Goal: Information Seeking & Learning: Learn about a topic

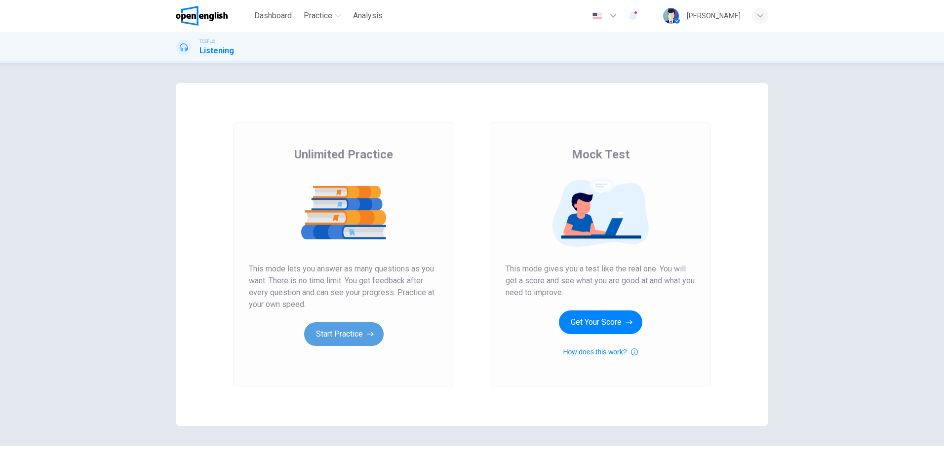
click at [345, 329] on button "Start Practice" at bounding box center [343, 334] width 79 height 24
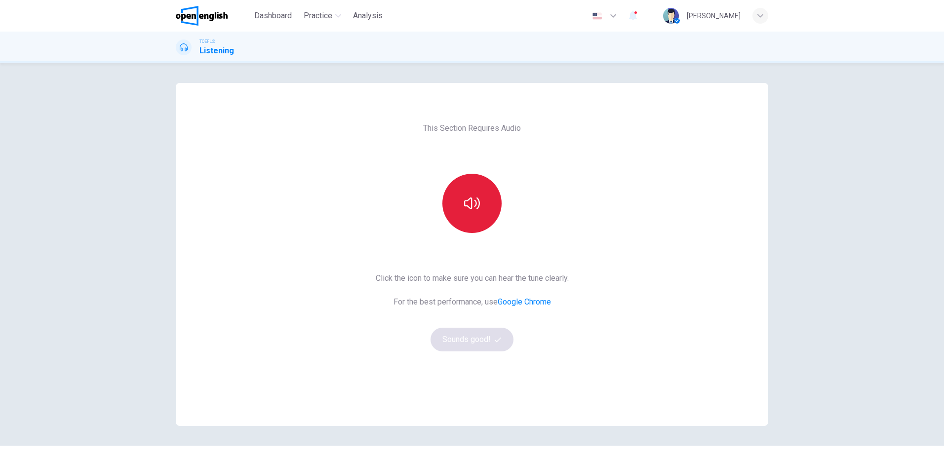
click at [473, 195] on button "button" at bounding box center [471, 203] width 59 height 59
click at [456, 338] on button "Sounds good!" at bounding box center [472, 340] width 83 height 24
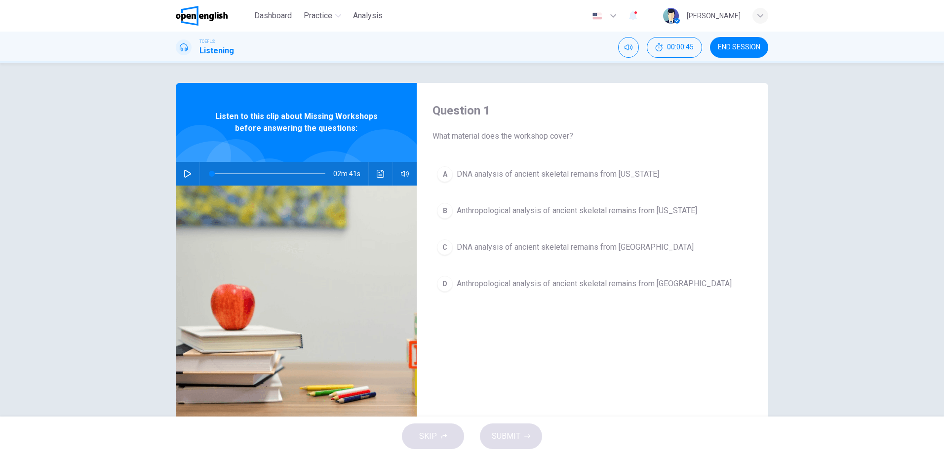
click at [183, 180] on button "button" at bounding box center [188, 174] width 16 height 24
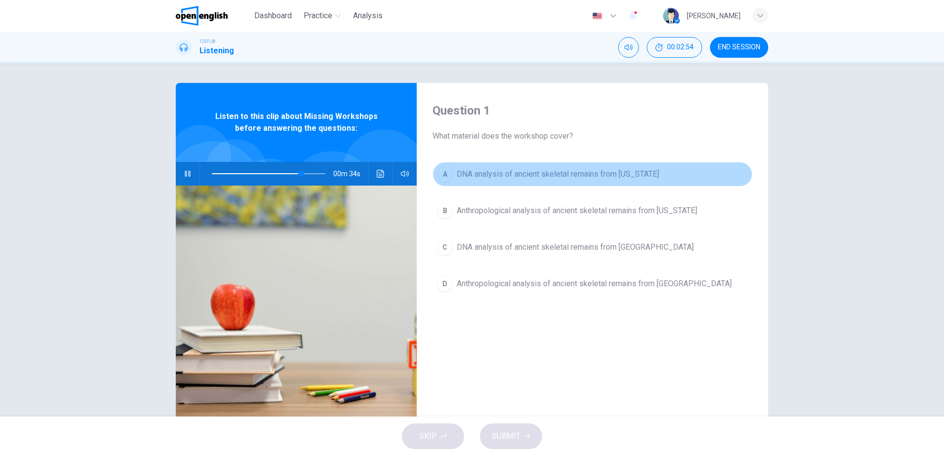
click at [555, 179] on span "DNA analysis of ancient skeletal remains from [US_STATE]" at bounding box center [558, 174] width 202 height 12
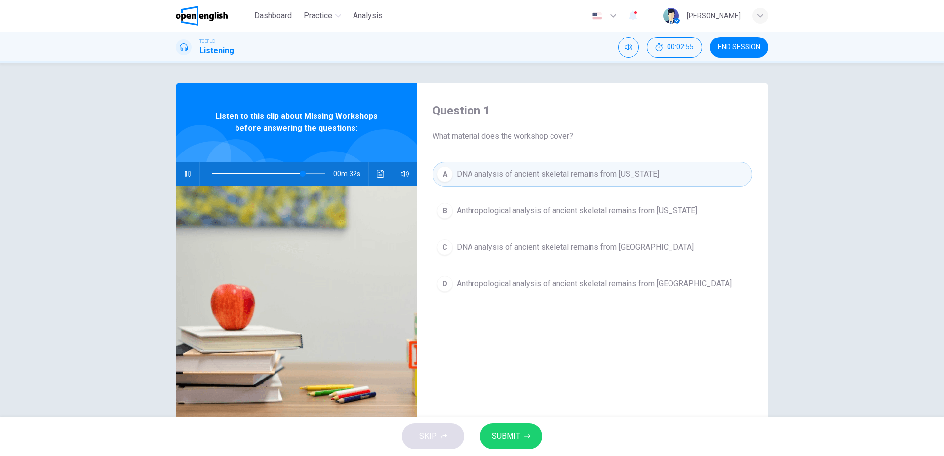
click at [515, 435] on span "SUBMIT" at bounding box center [506, 437] width 29 height 14
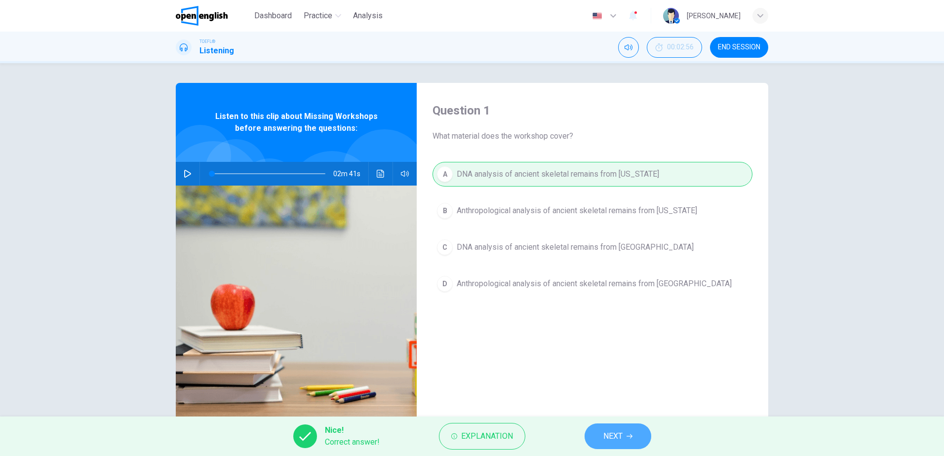
click at [612, 435] on span "NEXT" at bounding box center [612, 437] width 19 height 14
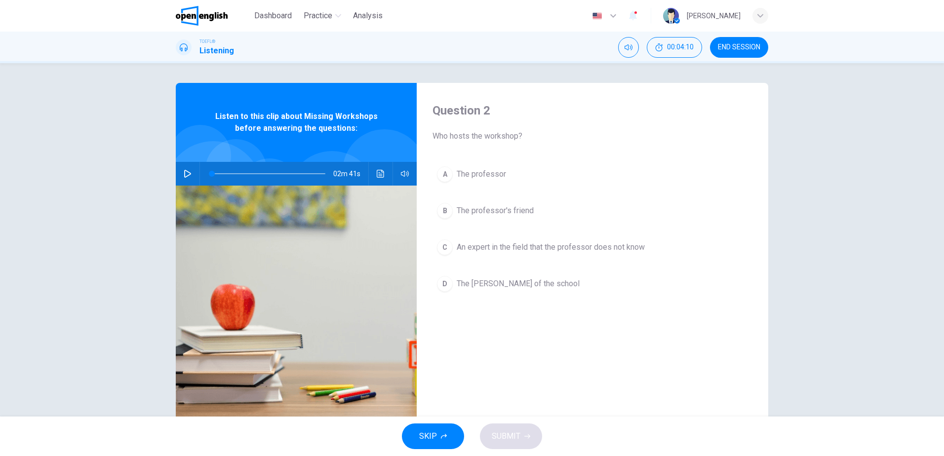
click at [185, 170] on icon "button" at bounding box center [188, 174] width 8 height 8
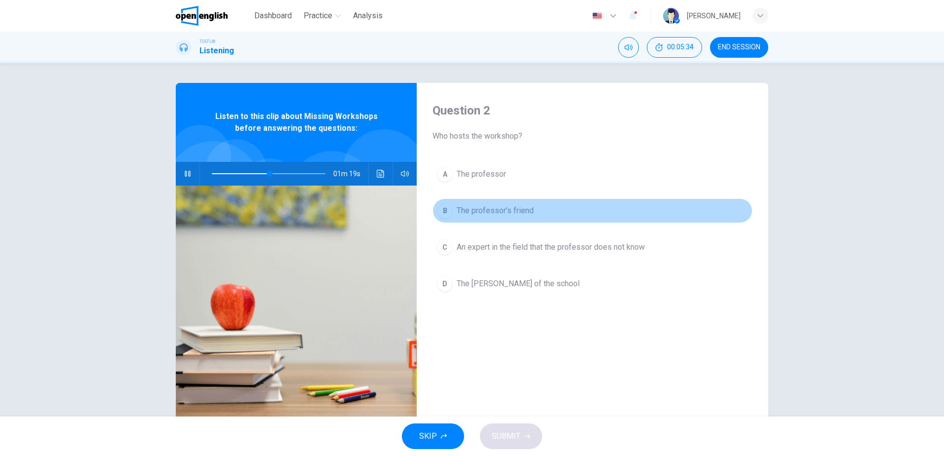
click at [480, 205] on span "The professor's friend" at bounding box center [495, 211] width 77 height 12
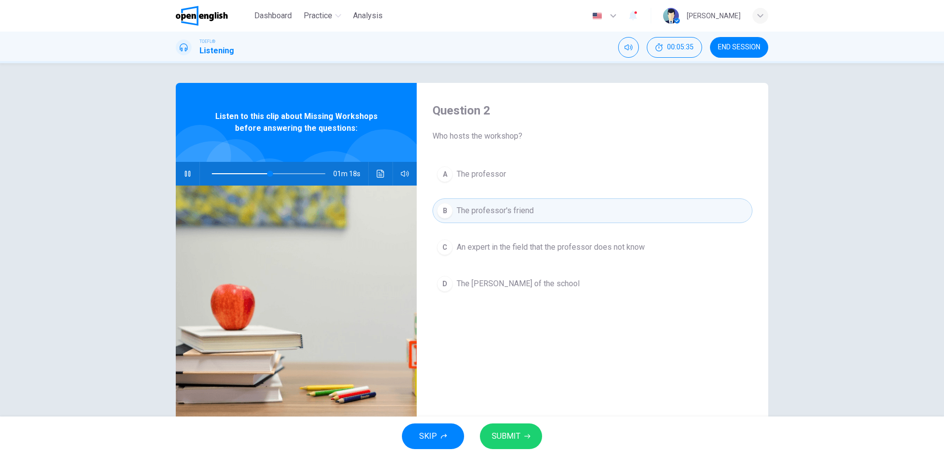
click at [507, 434] on span "SUBMIT" at bounding box center [506, 437] width 29 height 14
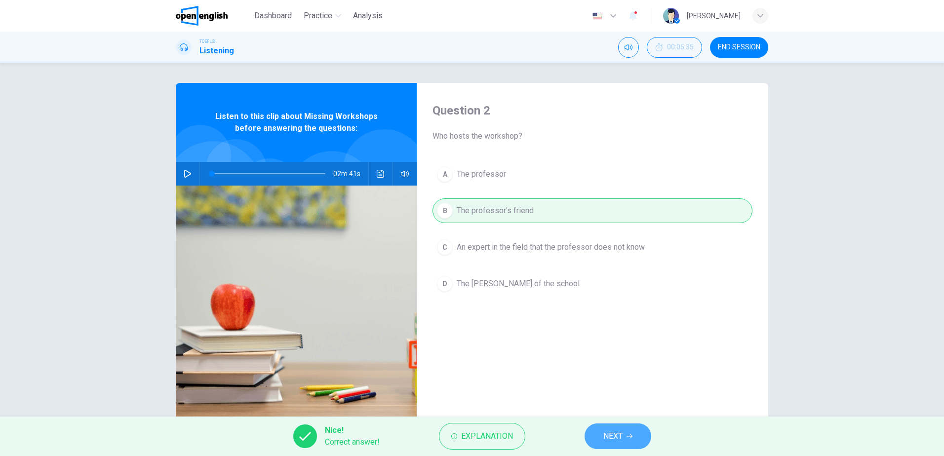
click at [623, 437] on button "NEXT" at bounding box center [618, 437] width 67 height 26
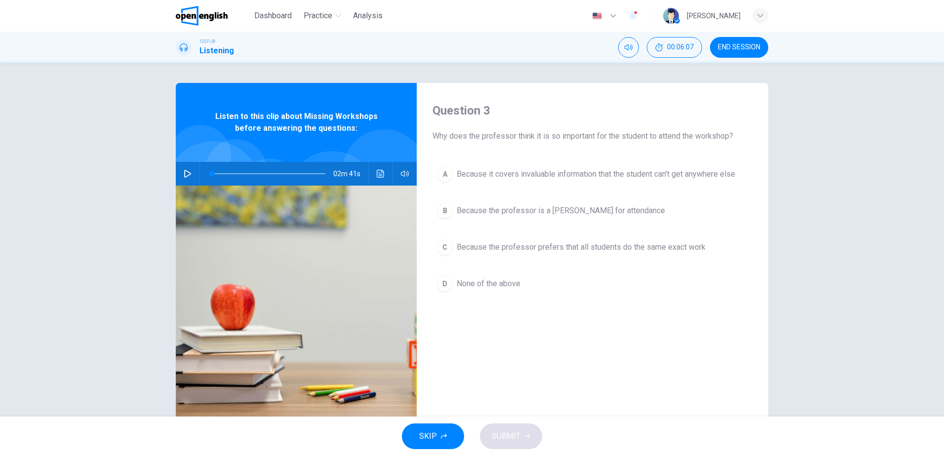
click at [184, 177] on icon "button" at bounding box center [188, 174] width 8 height 8
click at [590, 212] on span "Because the professor is a [PERSON_NAME] for attendance" at bounding box center [561, 211] width 208 height 12
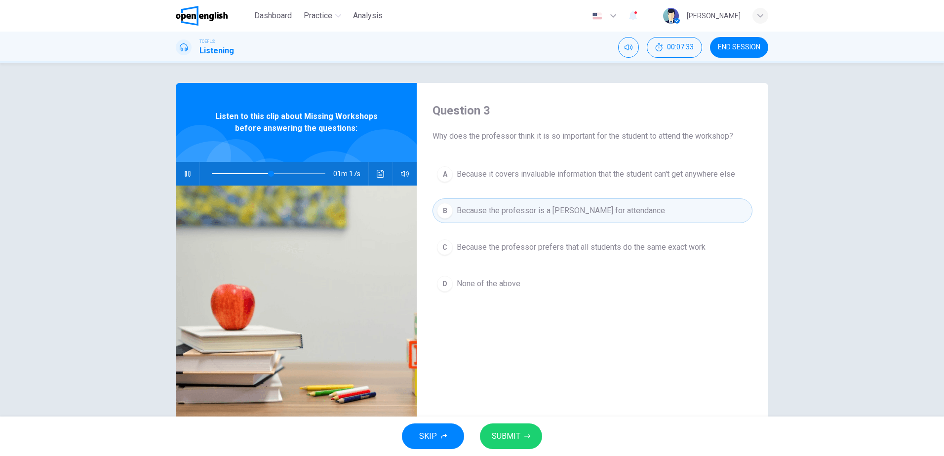
click at [519, 433] on span "SUBMIT" at bounding box center [506, 437] width 29 height 14
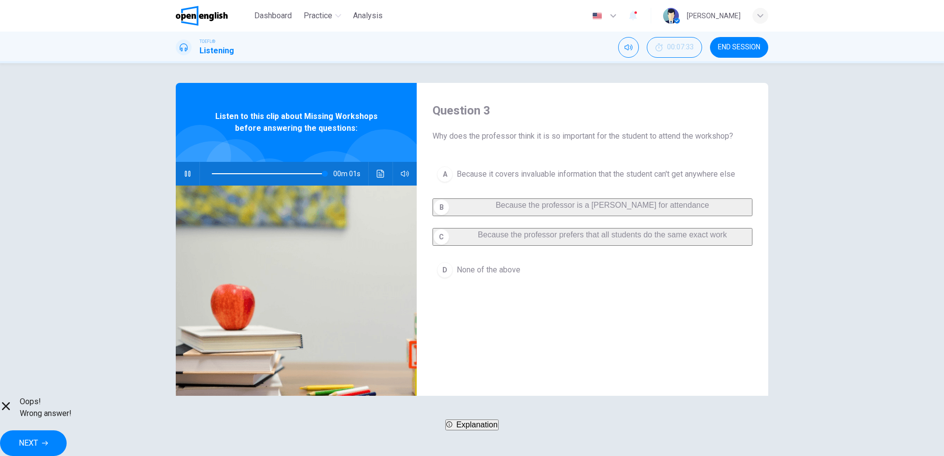
type input "*"
click at [38, 436] on span "NEXT" at bounding box center [28, 443] width 19 height 14
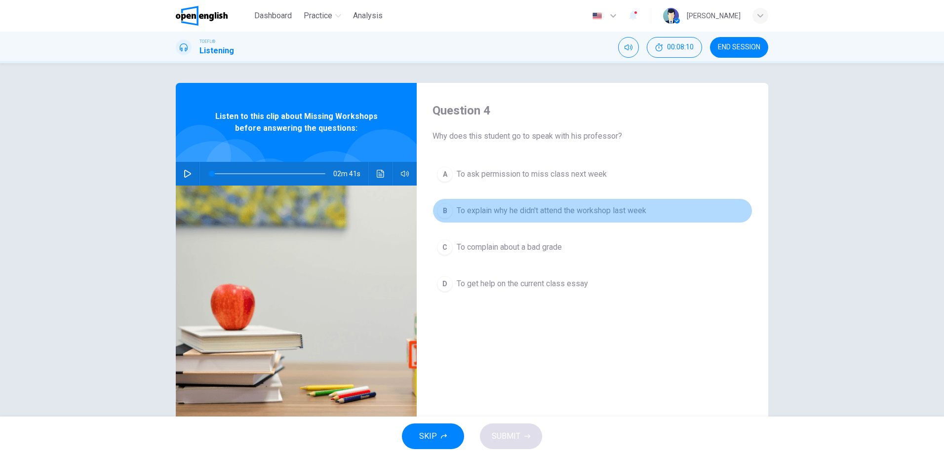
click at [593, 215] on span "To explain why he didn't attend the workshop last week" at bounding box center [552, 211] width 190 height 12
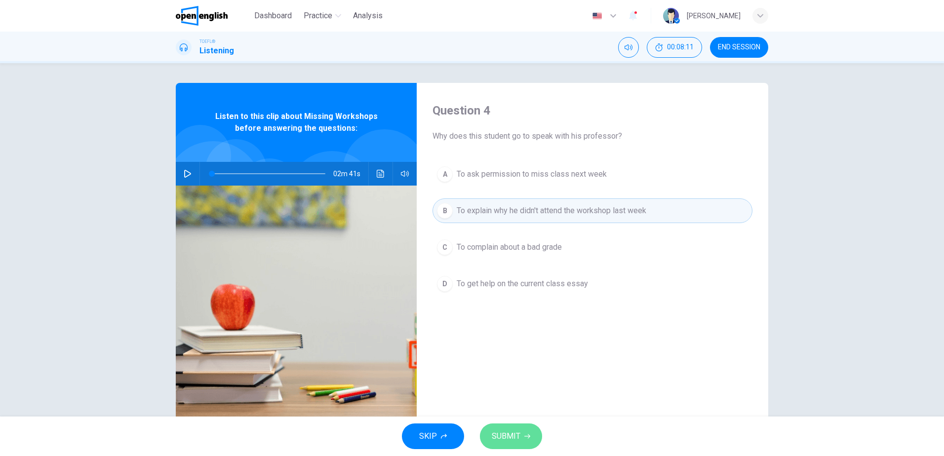
click at [516, 442] on span "SUBMIT" at bounding box center [506, 437] width 29 height 14
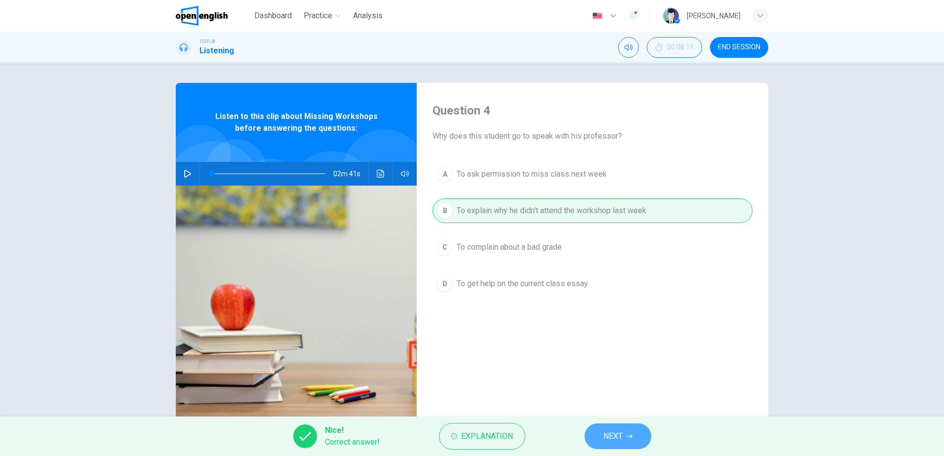
click at [620, 438] on span "NEXT" at bounding box center [612, 437] width 19 height 14
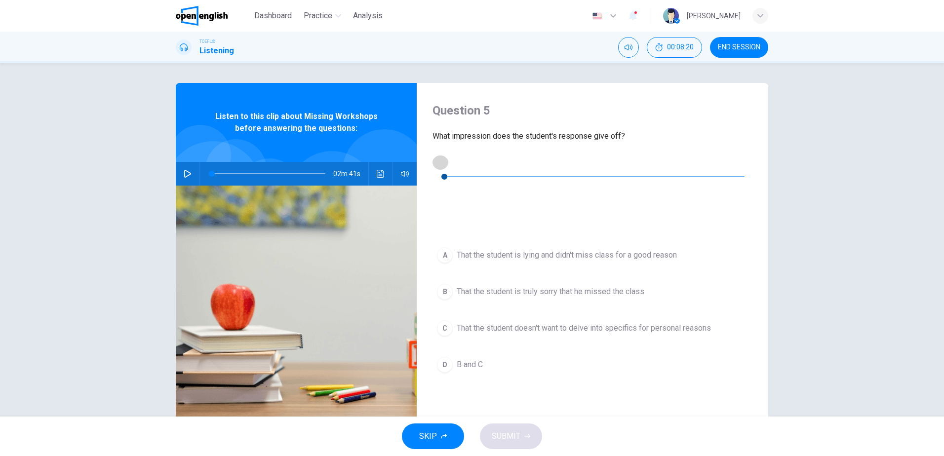
click at [444, 163] on icon "button" at bounding box center [440, 162] width 8 height 8
click at [438, 165] on icon "button" at bounding box center [440, 162] width 8 height 8
type input "*"
click at [473, 359] on span "B and C" at bounding box center [470, 365] width 26 height 12
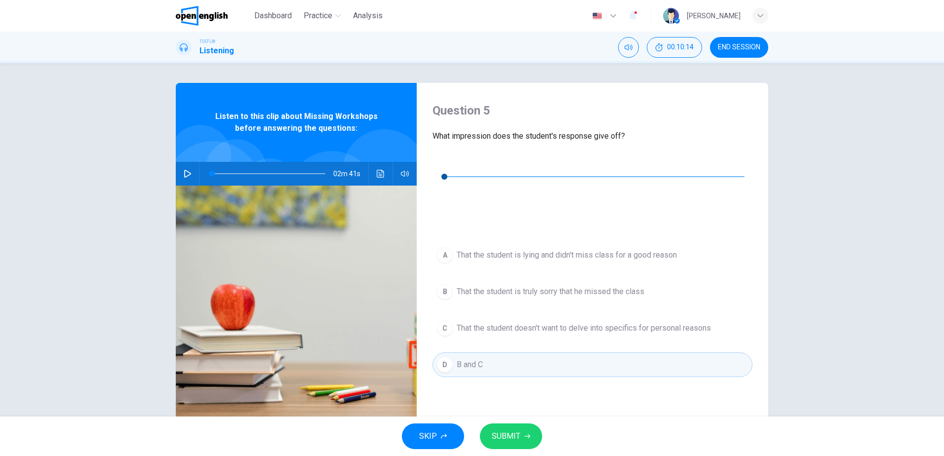
click at [508, 439] on span "SUBMIT" at bounding box center [506, 437] width 29 height 14
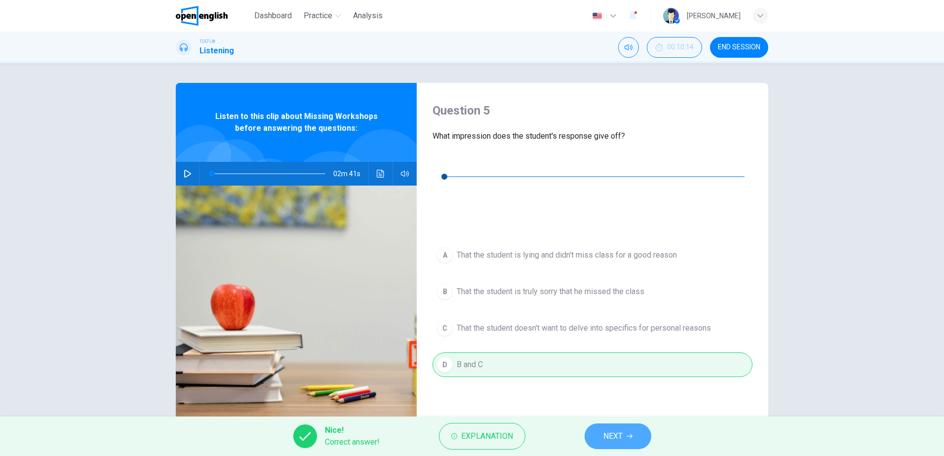
click at [625, 436] on button "NEXT" at bounding box center [618, 437] width 67 height 26
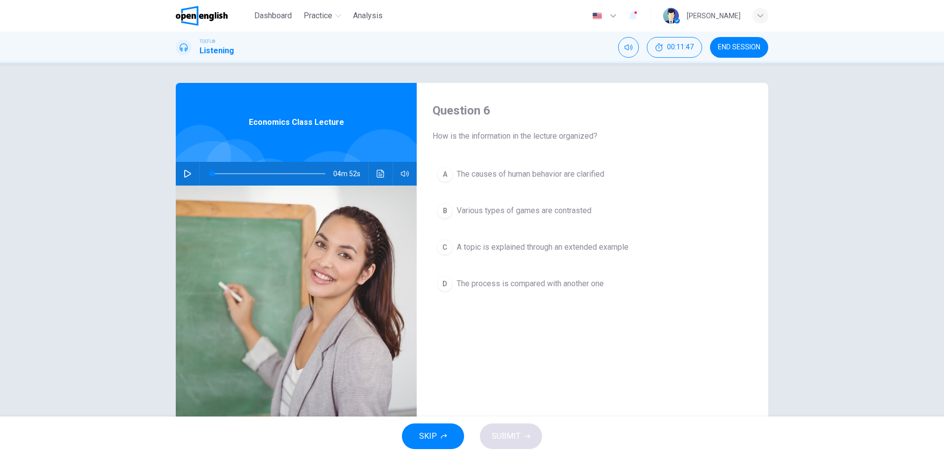
click at [184, 172] on icon "button" at bounding box center [188, 174] width 8 height 8
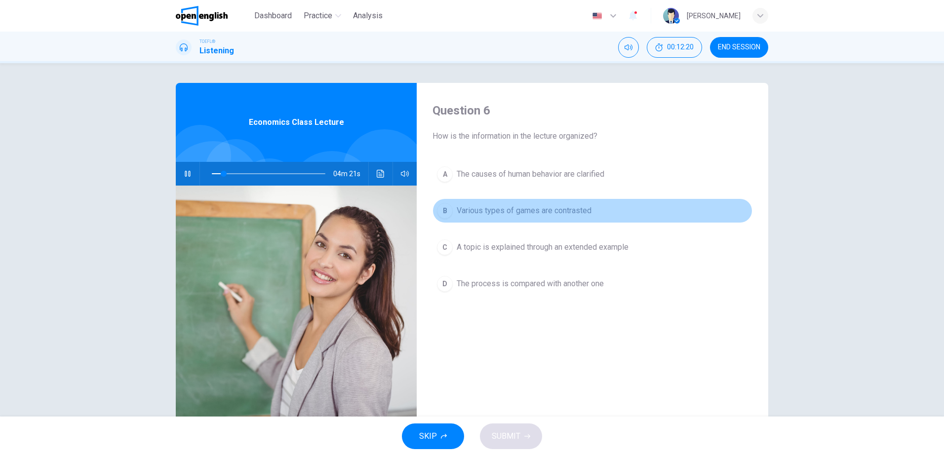
click at [540, 216] on span "Various types of games are contrasted" at bounding box center [524, 211] width 135 height 12
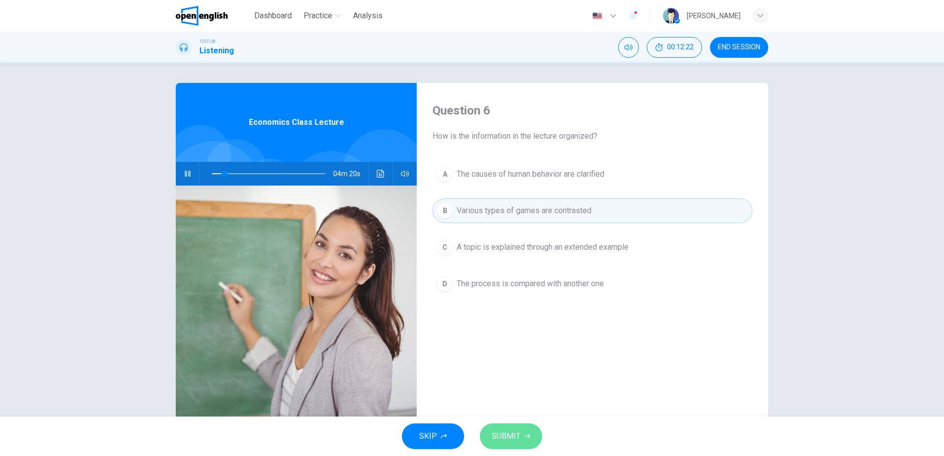
click at [510, 441] on span "SUBMIT" at bounding box center [506, 437] width 29 height 14
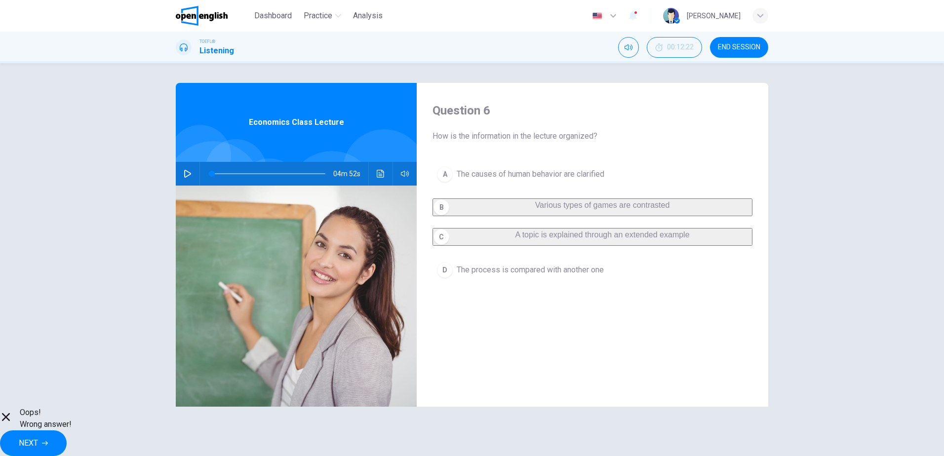
click at [72, 431] on span "Wrong answer!" at bounding box center [46, 425] width 52 height 12
click at [184, 170] on icon "button" at bounding box center [188, 174] width 8 height 8
click at [67, 431] on button "NEXT" at bounding box center [33, 444] width 67 height 26
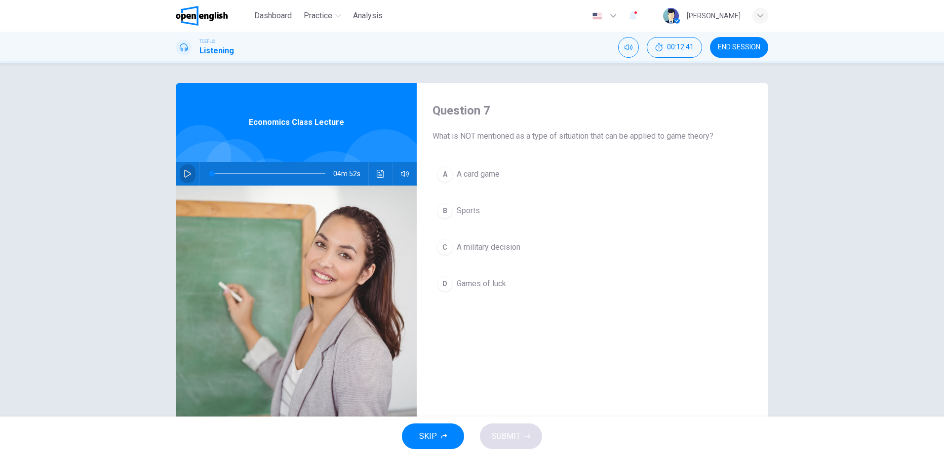
click at [184, 170] on icon "button" at bounding box center [188, 174] width 8 height 8
click at [473, 212] on span "Sports" at bounding box center [468, 211] width 23 height 12
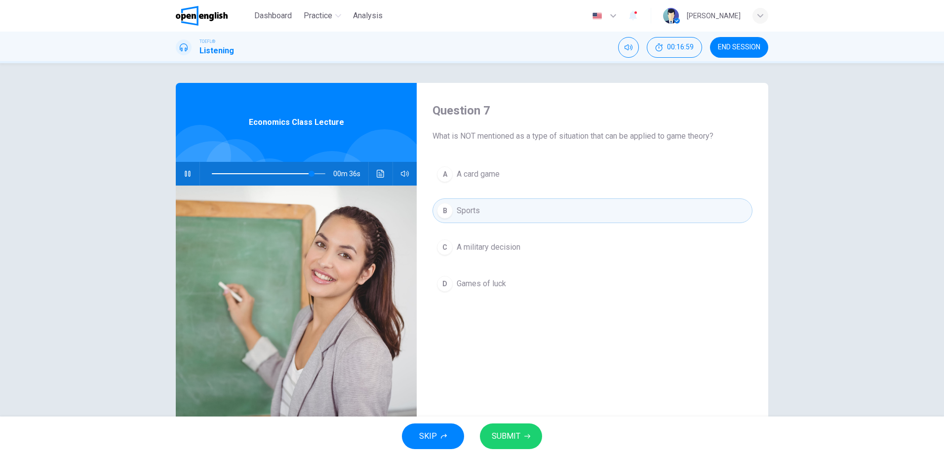
click at [511, 433] on span "SUBMIT" at bounding box center [506, 437] width 29 height 14
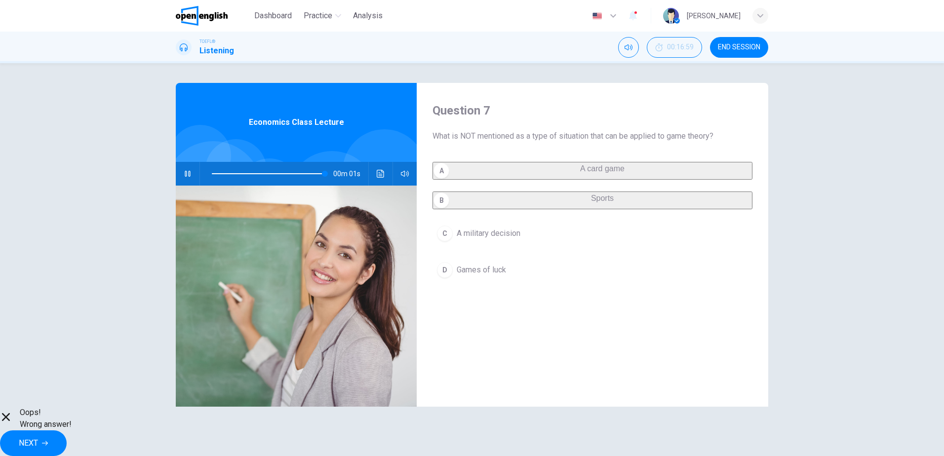
type input "*"
click at [67, 432] on button "NEXT" at bounding box center [33, 444] width 67 height 26
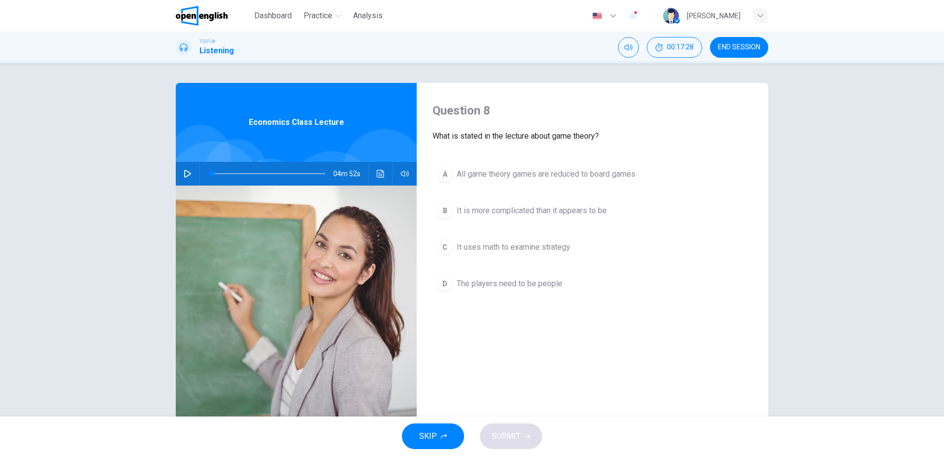
click at [556, 210] on span "It is more complicated than it appears to be" at bounding box center [532, 211] width 150 height 12
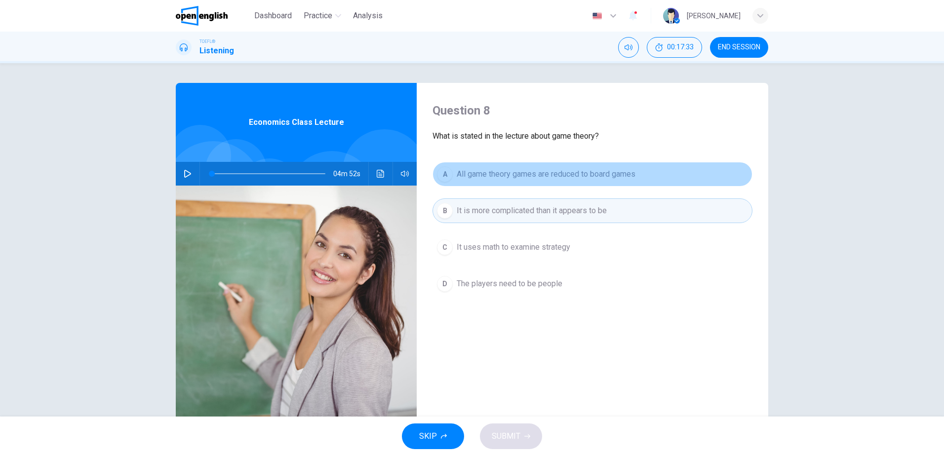
click at [595, 175] on span "All game theory games are reduced to board games" at bounding box center [546, 174] width 179 height 12
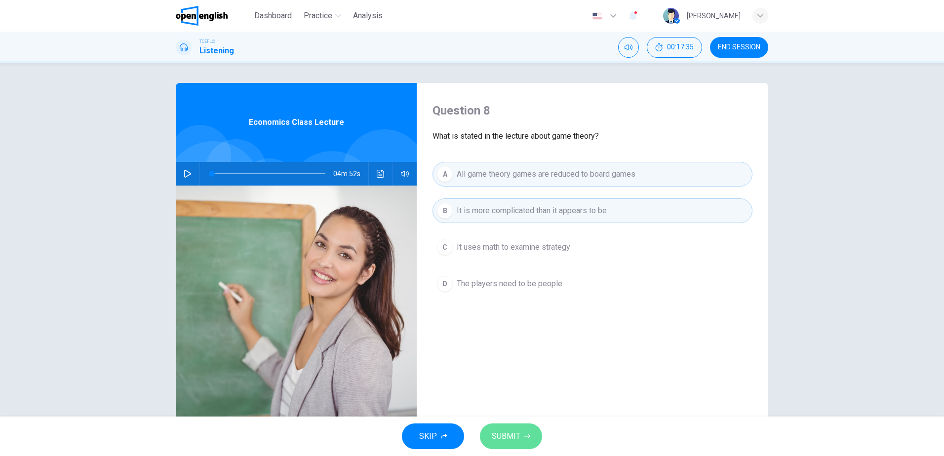
click at [501, 430] on span "SUBMIT" at bounding box center [506, 437] width 29 height 14
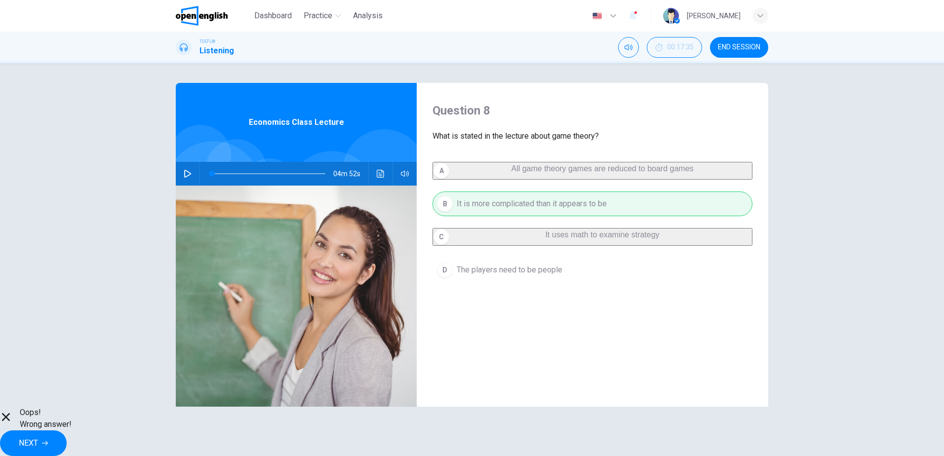
click at [67, 431] on button "NEXT" at bounding box center [33, 444] width 67 height 26
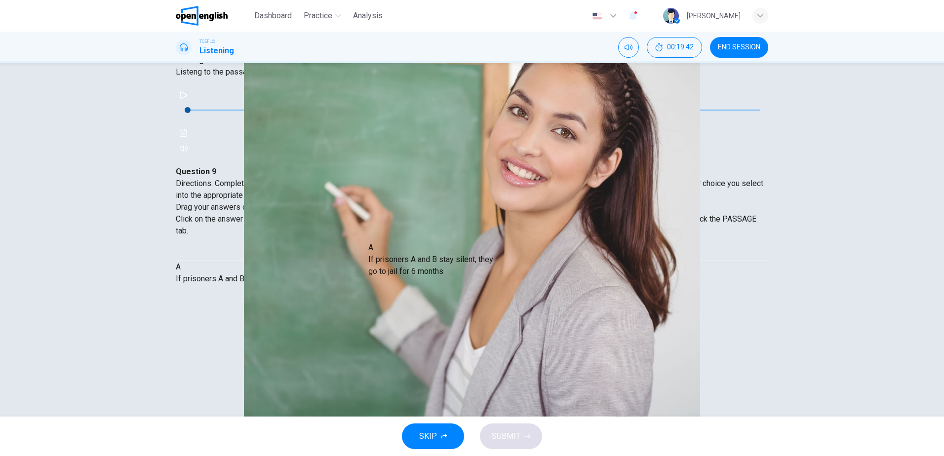
drag, startPoint x: 257, startPoint y: 248, endPoint x: 437, endPoint y: 267, distance: 181.2
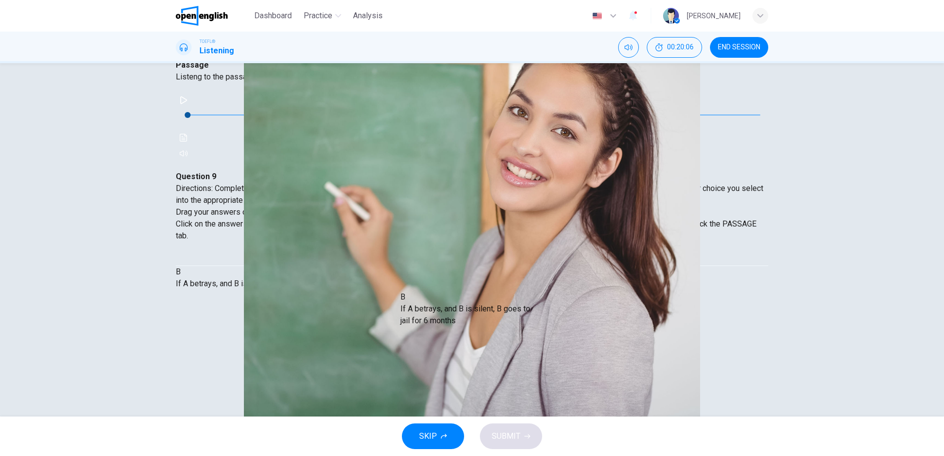
drag, startPoint x: 258, startPoint y: 260, endPoint x: 470, endPoint y: 324, distance: 221.2
drag, startPoint x: 258, startPoint y: 255, endPoint x: 483, endPoint y: 384, distance: 260.1
drag, startPoint x: 238, startPoint y: 260, endPoint x: 603, endPoint y: 282, distance: 365.6
drag, startPoint x: 623, startPoint y: 263, endPoint x: 169, endPoint y: 285, distance: 454.3
drag, startPoint x: 436, startPoint y: 313, endPoint x: 665, endPoint y: 287, distance: 230.0
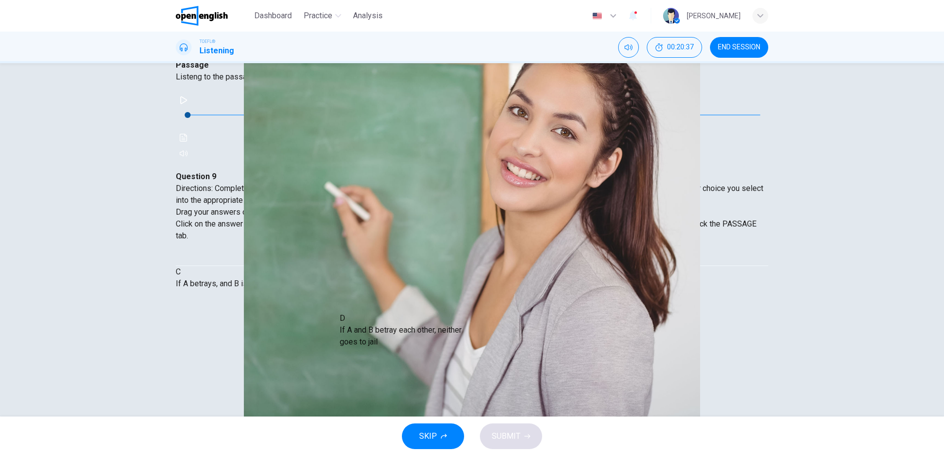
drag, startPoint x: 270, startPoint y: 293, endPoint x: 424, endPoint y: 334, distance: 159.5
drag, startPoint x: 242, startPoint y: 254, endPoint x: 401, endPoint y: 347, distance: 184.5
drag, startPoint x: 257, startPoint y: 253, endPoint x: 441, endPoint y: 371, distance: 218.1
drag, startPoint x: 251, startPoint y: 252, endPoint x: 675, endPoint y: 329, distance: 430.6
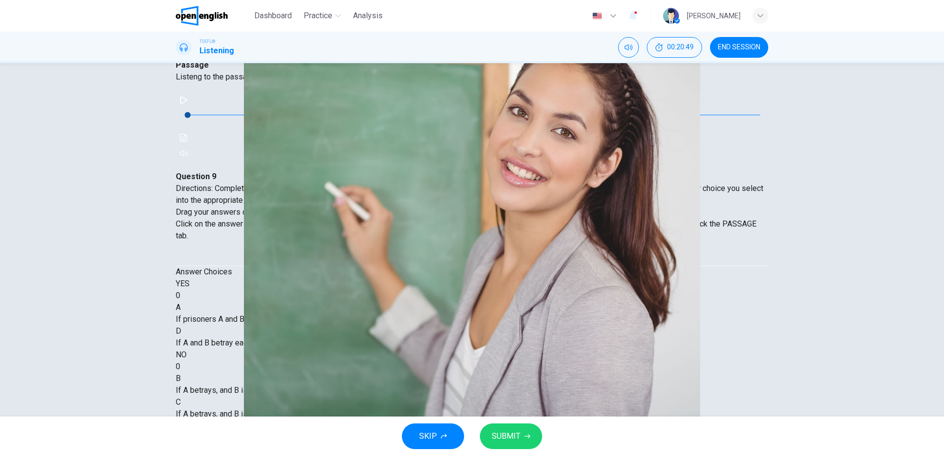
click at [495, 433] on span "SUBMIT" at bounding box center [506, 437] width 29 height 14
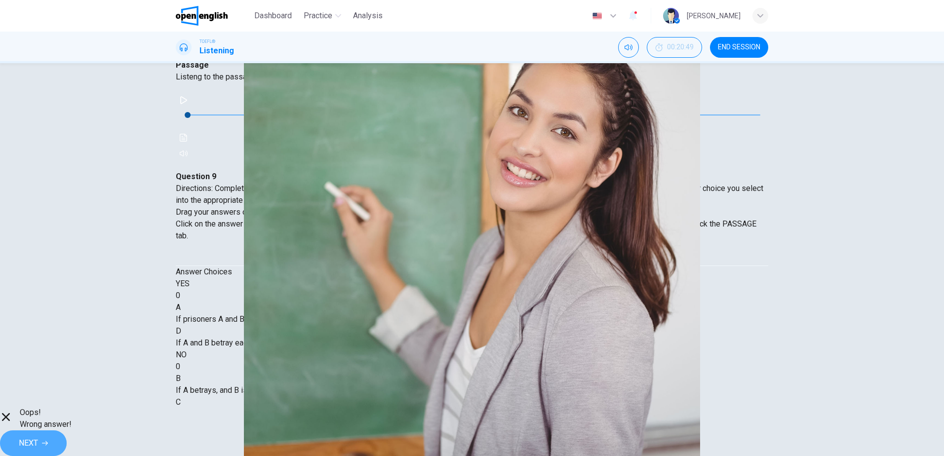
click at [48, 440] on icon "button" at bounding box center [45, 443] width 6 height 6
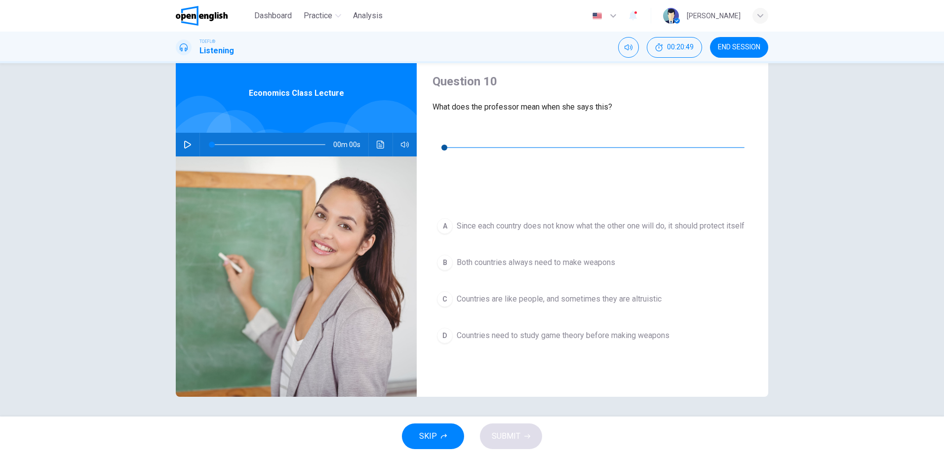
scroll to position [29, 0]
click at [442, 139] on button "button" at bounding box center [441, 133] width 16 height 16
click at [650, 323] on button "D Countries need to study game theory before making weapons" at bounding box center [593, 335] width 320 height 25
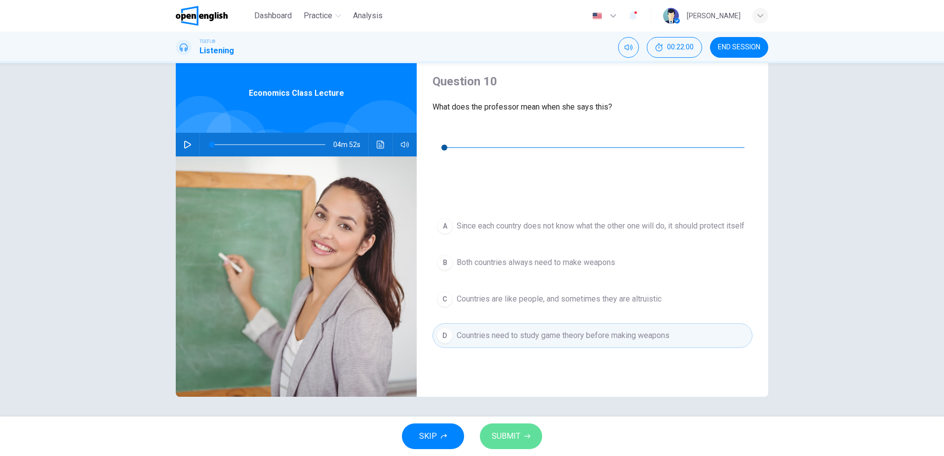
click at [514, 431] on span "SUBMIT" at bounding box center [506, 437] width 29 height 14
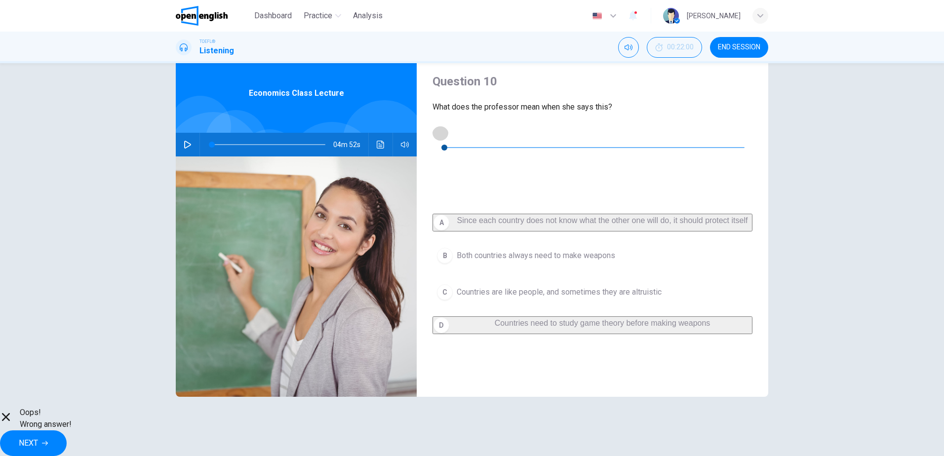
click at [444, 136] on icon "button" at bounding box center [440, 133] width 8 height 8
type input "*"
click at [38, 440] on span "NEXT" at bounding box center [28, 443] width 19 height 14
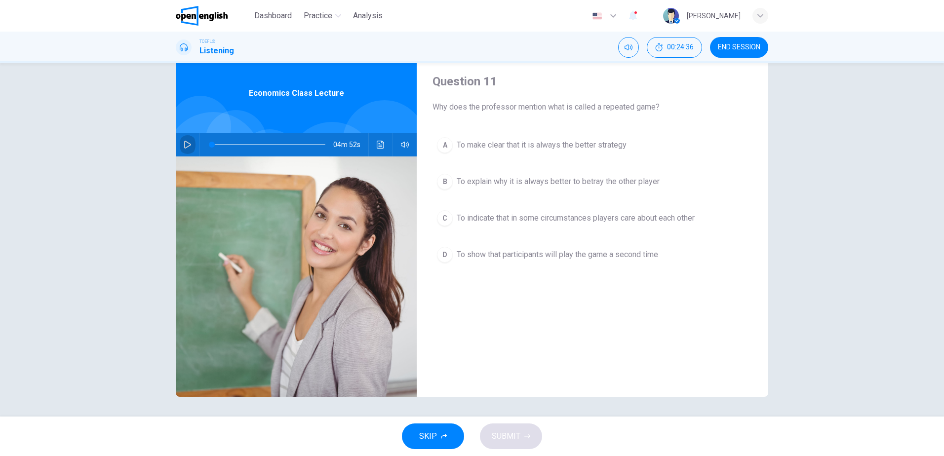
click at [184, 146] on icon "button" at bounding box center [188, 145] width 8 height 8
type input "*"
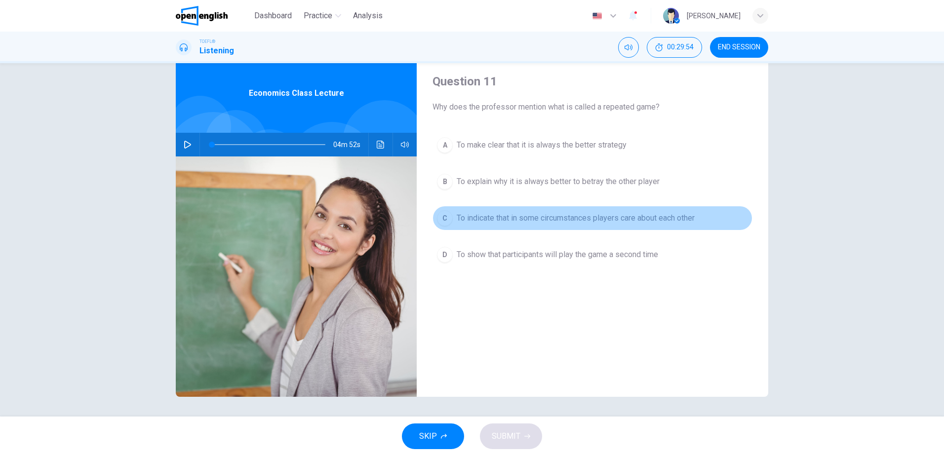
click at [555, 220] on span "To indicate that in some circumstances players care about each other" at bounding box center [576, 218] width 238 height 12
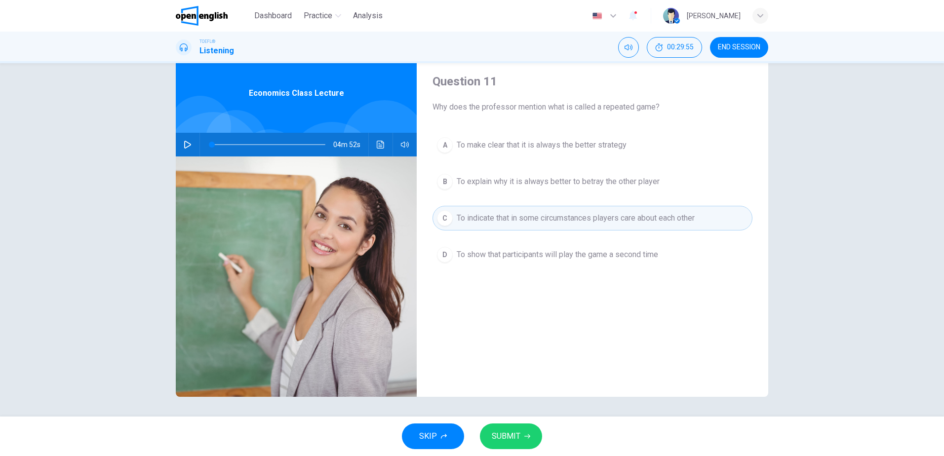
click at [503, 435] on span "SUBMIT" at bounding box center [506, 437] width 29 height 14
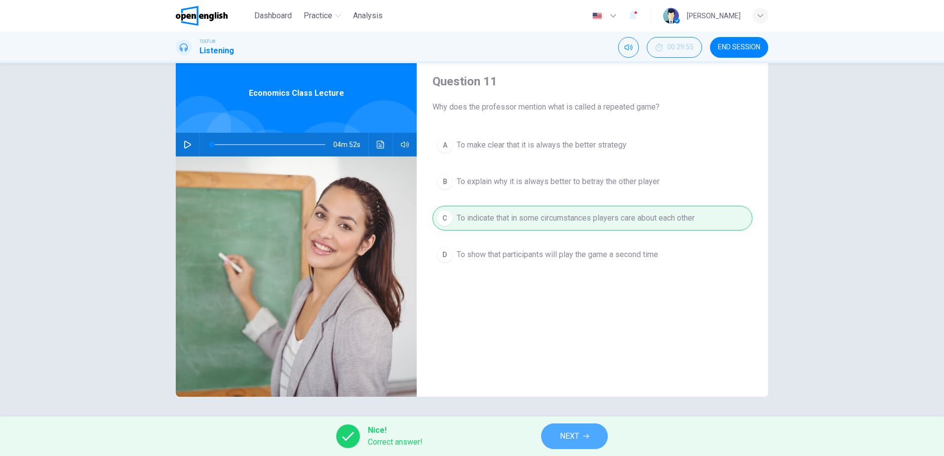
click at [573, 430] on span "NEXT" at bounding box center [569, 437] width 19 height 14
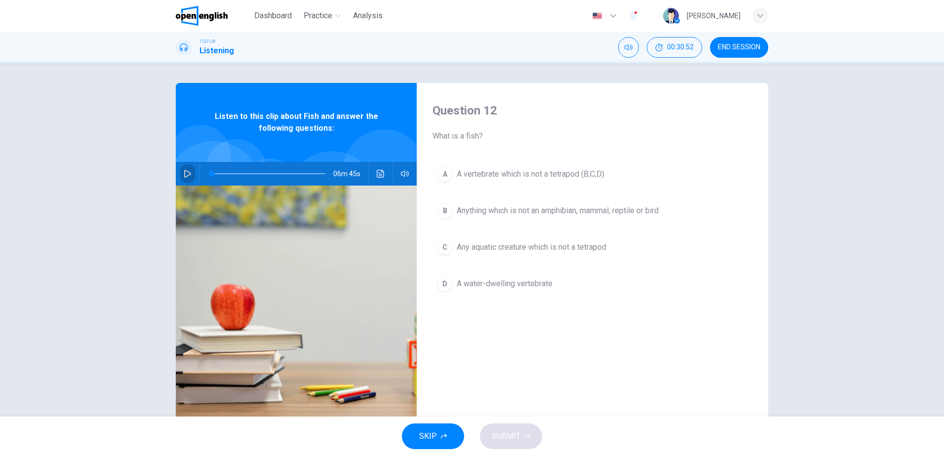
click at [184, 173] on icon "button" at bounding box center [188, 174] width 8 height 8
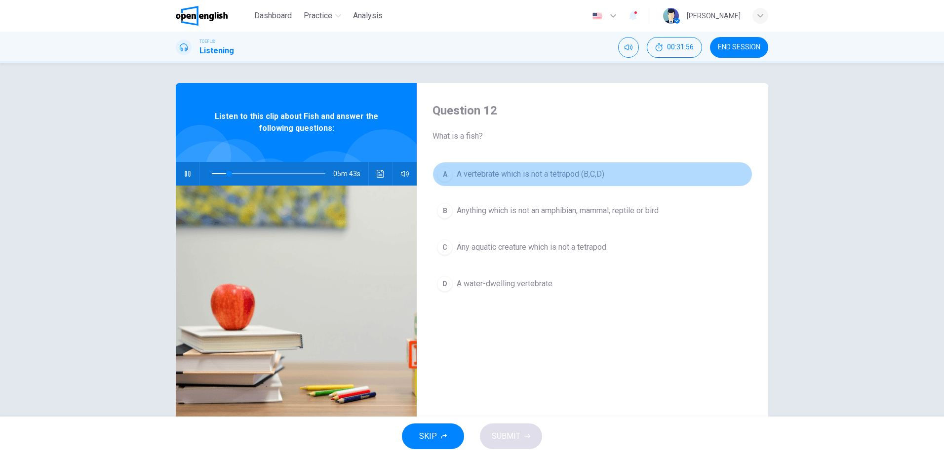
click at [551, 176] on span "A vertebrate which is not a tetrapod (B,C,D)" at bounding box center [531, 174] width 148 height 12
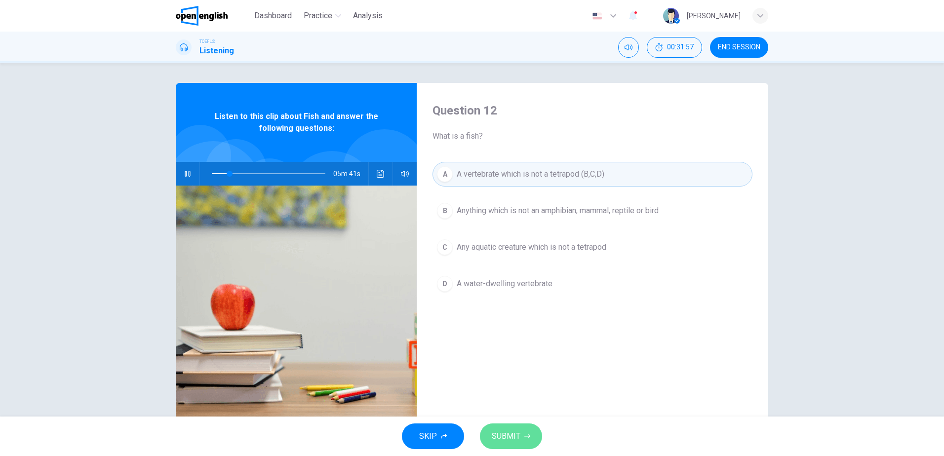
click at [510, 435] on span "SUBMIT" at bounding box center [506, 437] width 29 height 14
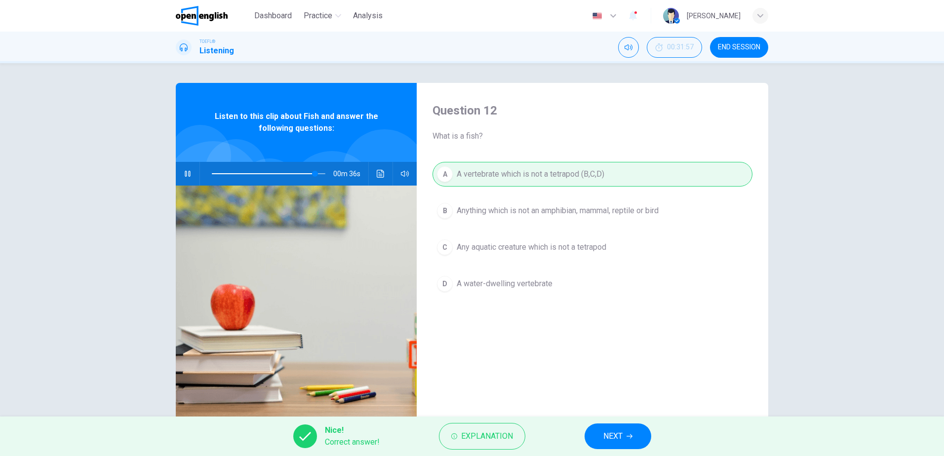
click at [611, 437] on span "NEXT" at bounding box center [612, 437] width 19 height 14
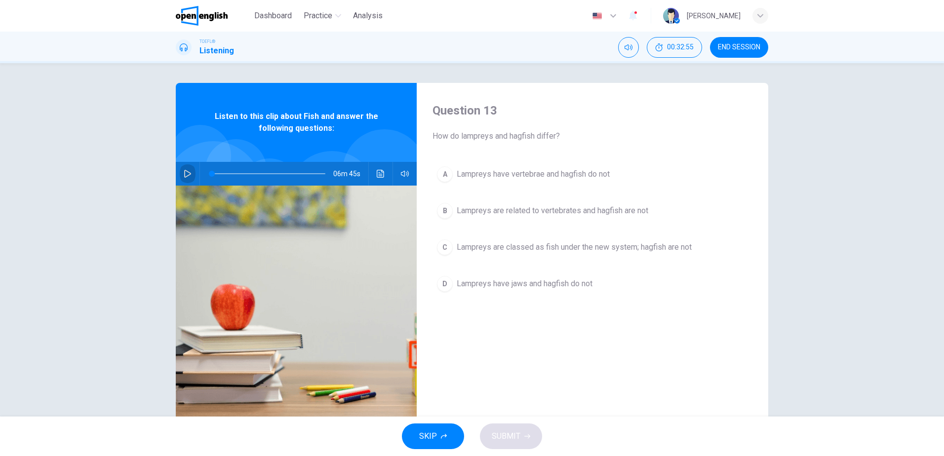
click at [184, 172] on icon "button" at bounding box center [188, 174] width 8 height 8
click at [614, 212] on span "Lampreys are related to vertebrates and hagfish are not" at bounding box center [553, 211] width 192 height 12
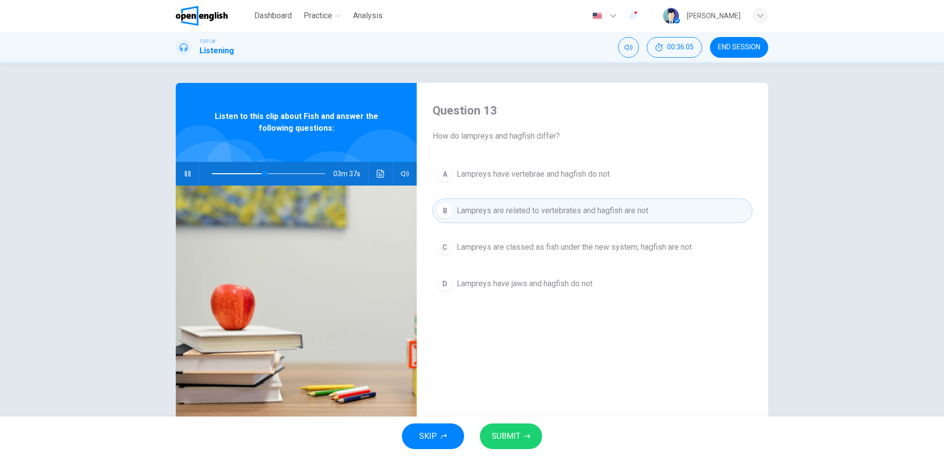
click at [505, 433] on span "SUBMIT" at bounding box center [506, 437] width 29 height 14
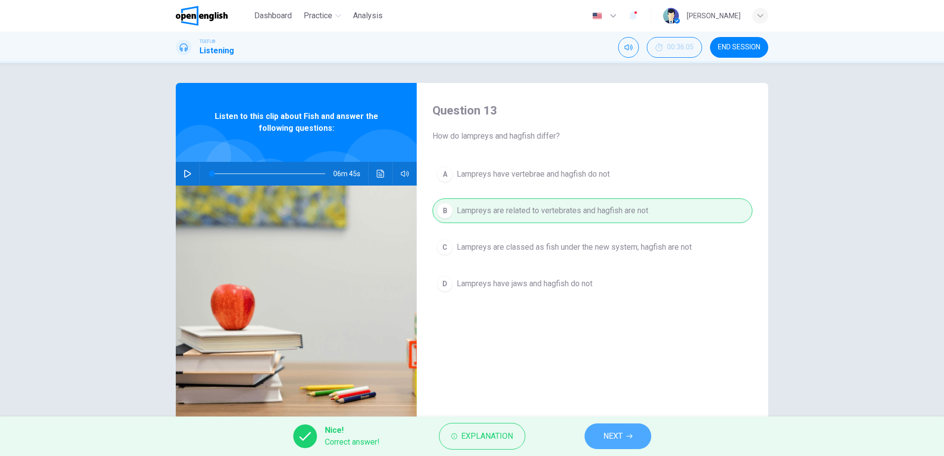
click at [605, 431] on span "NEXT" at bounding box center [612, 437] width 19 height 14
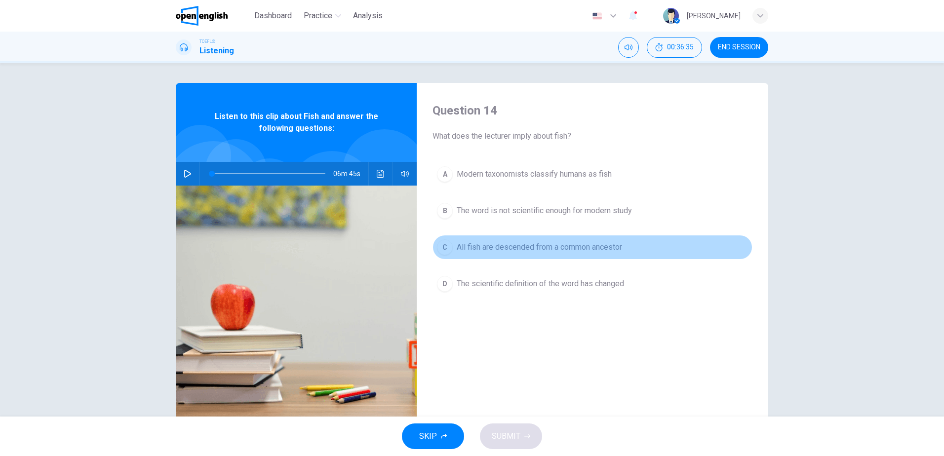
click at [574, 242] on span "All fish are descended from a common ancestor" at bounding box center [539, 247] width 165 height 12
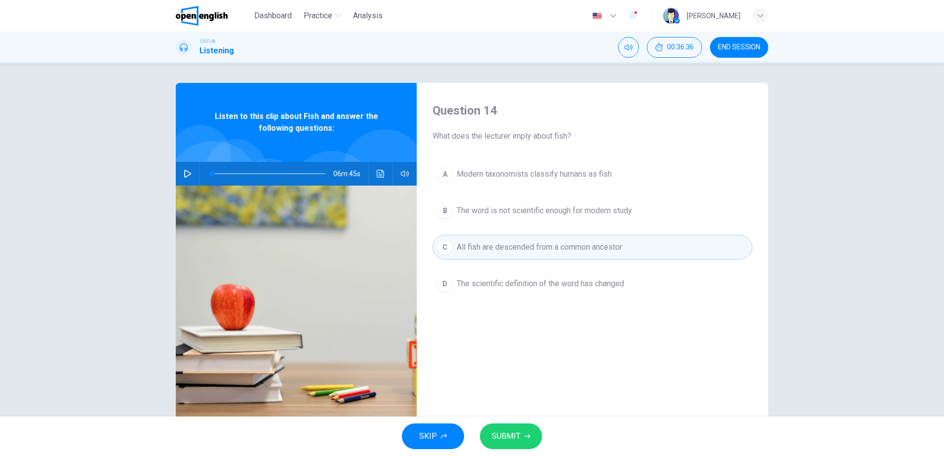
click at [511, 434] on span "SUBMIT" at bounding box center [506, 437] width 29 height 14
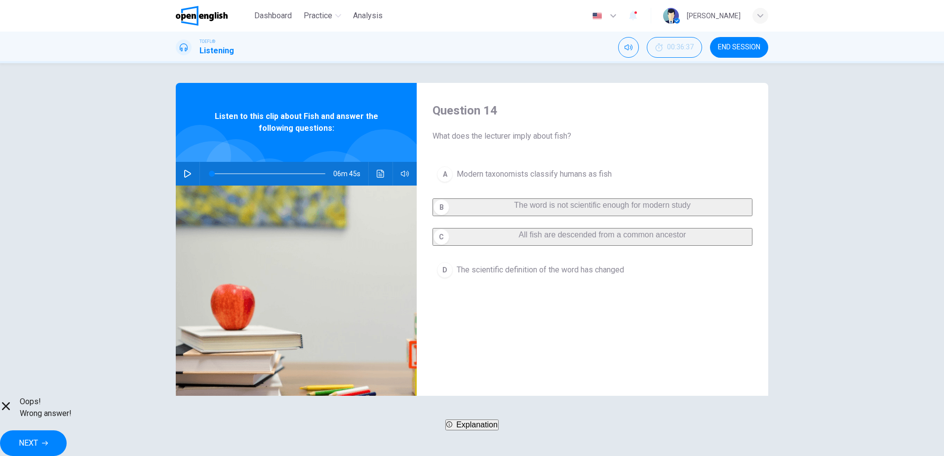
click at [38, 436] on span "NEXT" at bounding box center [28, 443] width 19 height 14
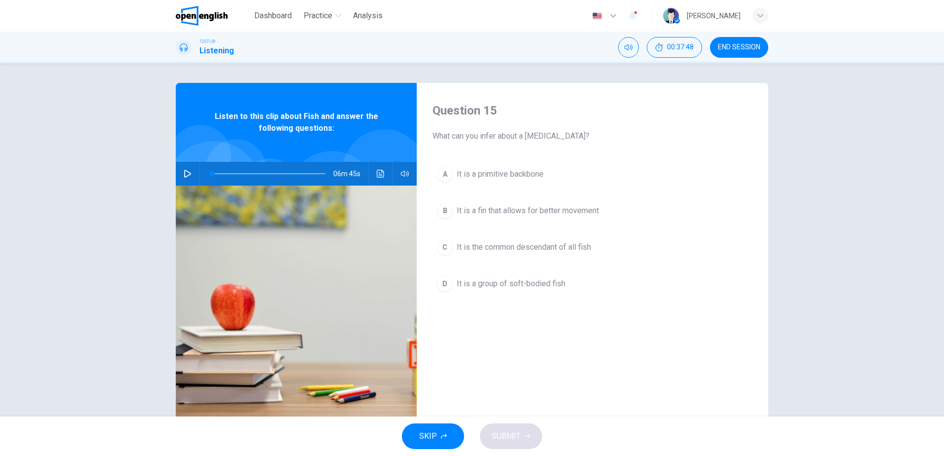
click at [184, 172] on icon "button" at bounding box center [188, 174] width 8 height 8
type input "*"
click at [562, 251] on span "It is the common descendant of all fish" at bounding box center [524, 247] width 134 height 12
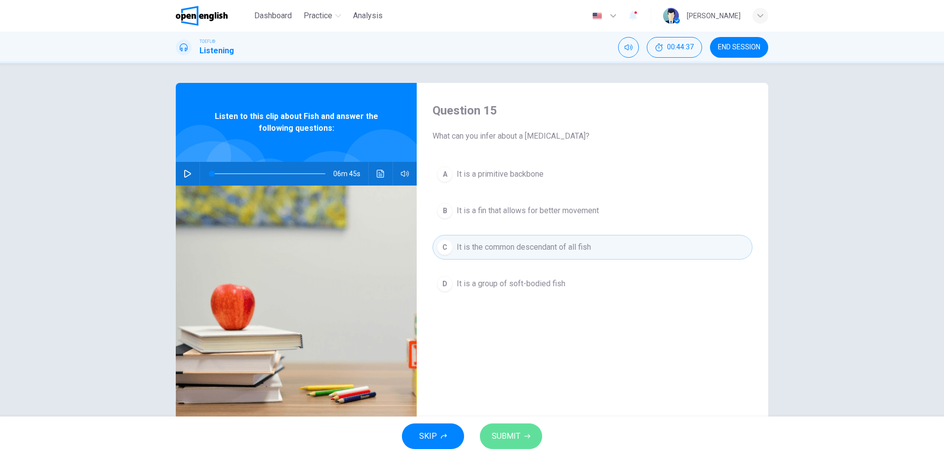
click at [496, 443] on button "SUBMIT" at bounding box center [511, 437] width 62 height 26
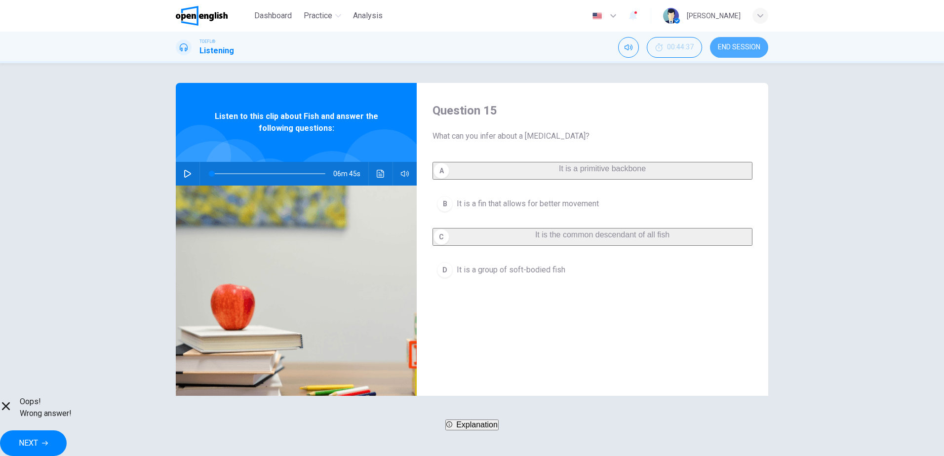
click at [741, 48] on span "END SESSION" at bounding box center [739, 47] width 42 height 8
